Goal: Information Seeking & Learning: Understand process/instructions

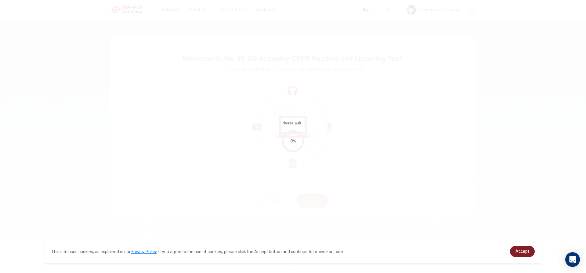
click at [526, 250] on span "Accept" at bounding box center [522, 250] width 14 height 5
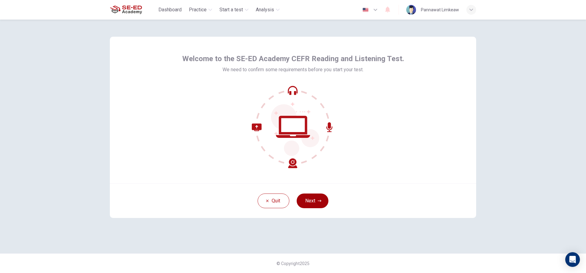
click at [311, 197] on button "Next" at bounding box center [313, 200] width 32 height 15
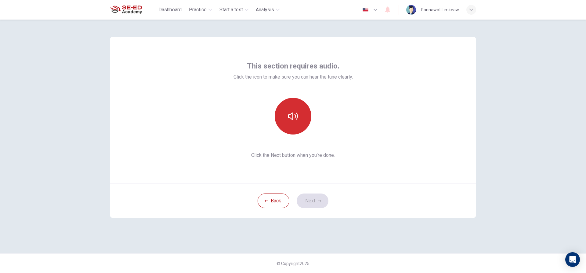
click at [292, 121] on button "button" at bounding box center [293, 116] width 37 height 37
click at [324, 197] on button "Next" at bounding box center [313, 200] width 32 height 15
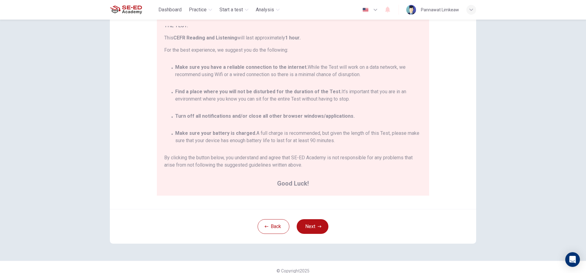
scroll to position [67, 0]
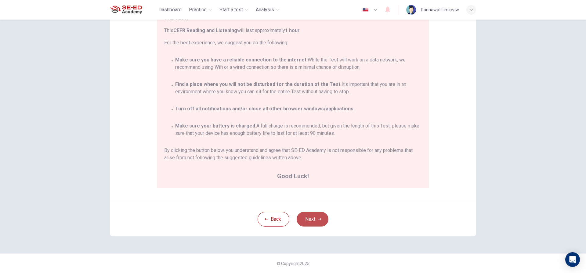
click at [312, 220] on button "Next" at bounding box center [313, 218] width 32 height 15
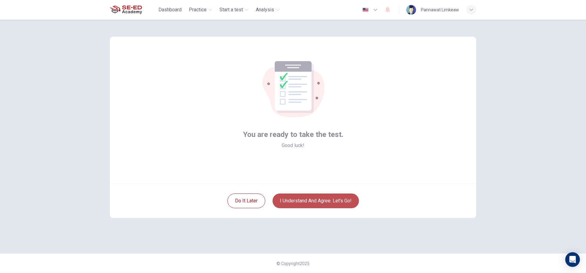
click at [319, 202] on button "I understand and agree. Let’s go!" at bounding box center [316, 200] width 86 height 15
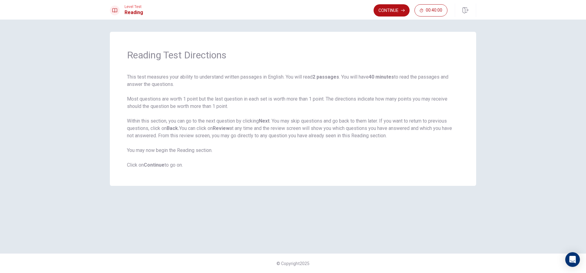
click at [487, 206] on div "Reading Test Directions This test measures your ability to understand written p…" at bounding box center [293, 146] width 586 height 253
click at [367, 97] on span "This test measures your ability to understand written passages in English. You …" at bounding box center [293, 120] width 332 height 95
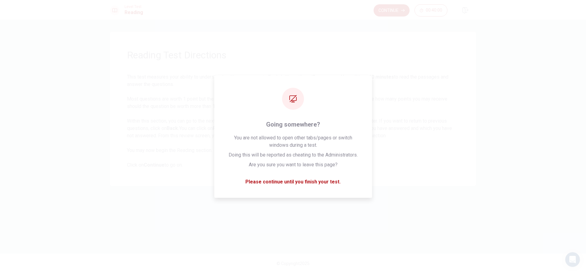
click at [574, 0] on div at bounding box center [293, 0] width 586 height 0
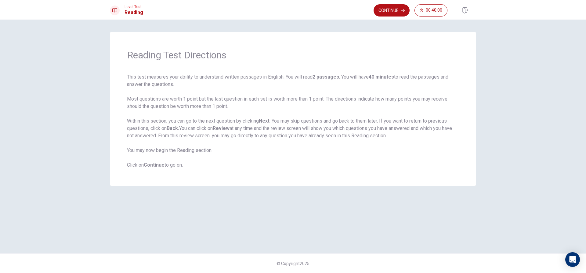
click at [377, 103] on span "This test measures your ability to understand written passages in English. You …" at bounding box center [293, 120] width 332 height 95
